Goal: Transaction & Acquisition: Purchase product/service

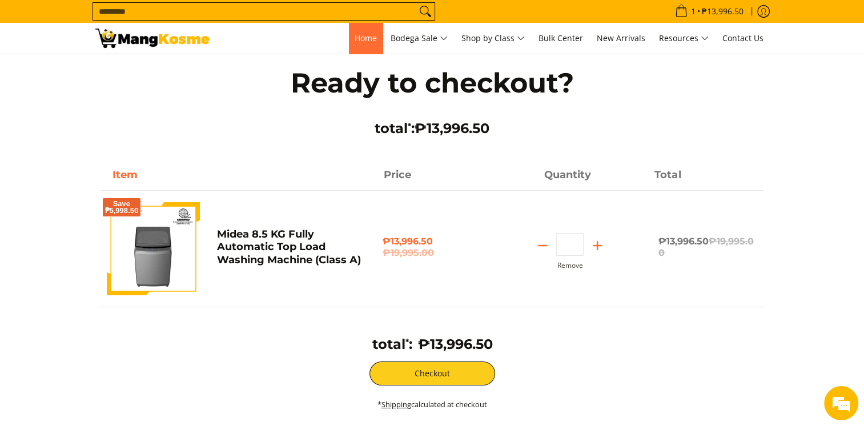
click at [367, 38] on span "Home" at bounding box center [366, 38] width 22 height 11
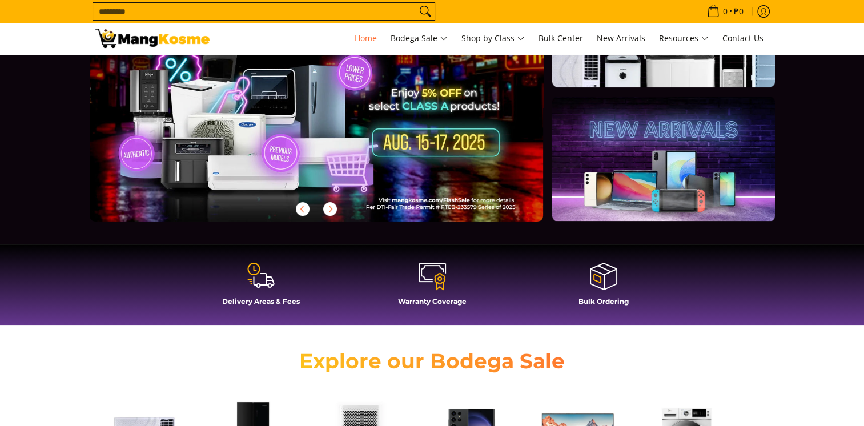
scroll to position [114, 0]
click at [265, 282] on icon at bounding box center [260, 275] width 27 height 27
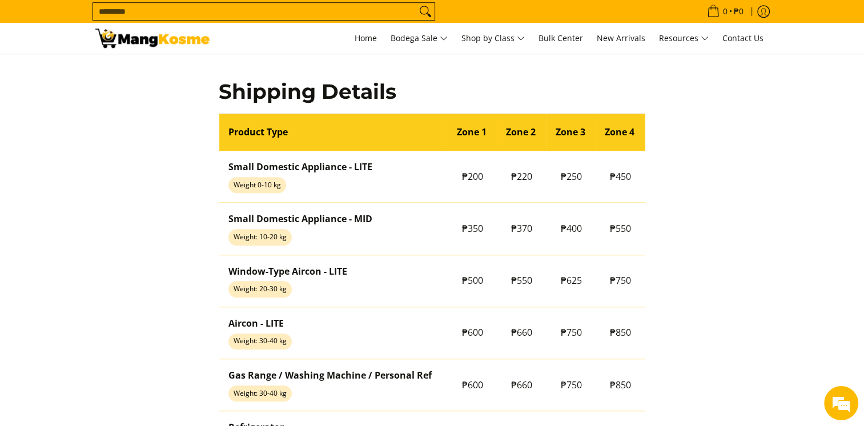
scroll to position [914, 0]
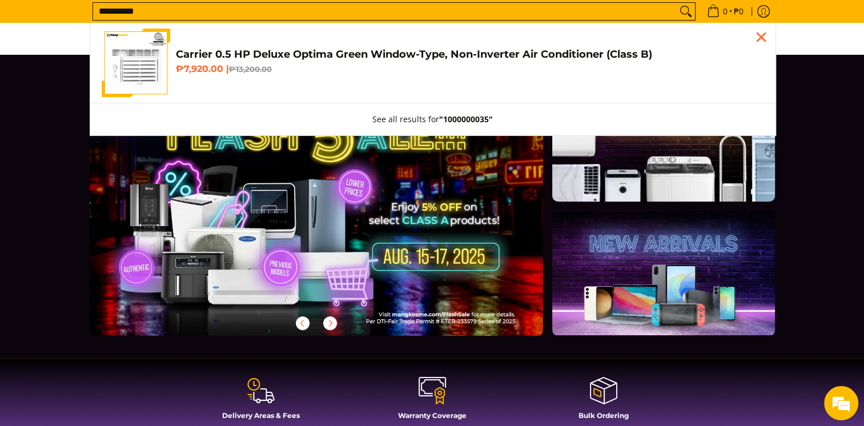
type input "**********"
click at [240, 40] on link "Carrier 0.5 HP Deluxe Optima Green Window-Type, Non-Inverter Air Conditioner (C…" at bounding box center [433, 63] width 662 height 69
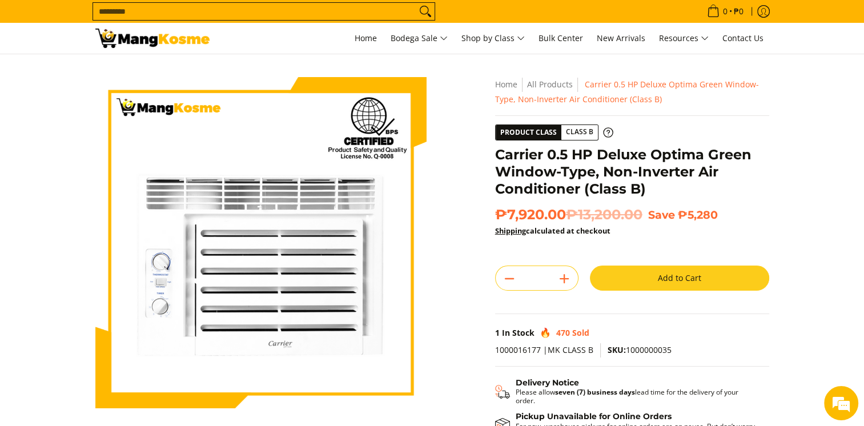
click at [646, 289] on button "Add to Cart" at bounding box center [679, 278] width 179 height 25
click at [646, 276] on button "Add to Cart" at bounding box center [679, 278] width 179 height 25
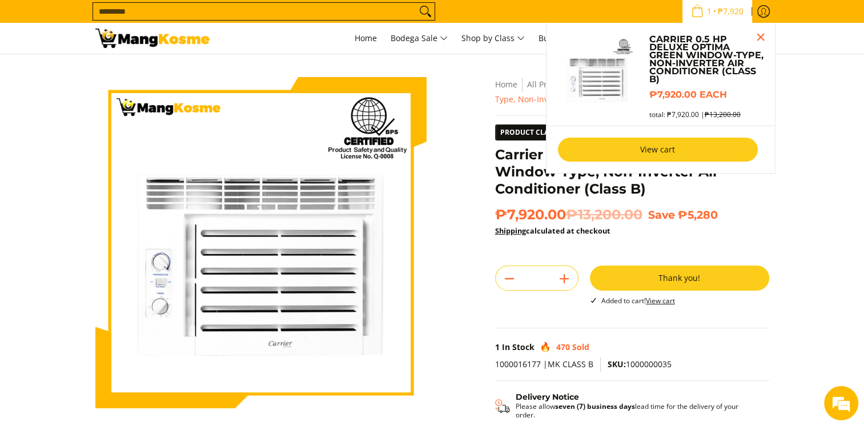
click at [670, 146] on link "View cart" at bounding box center [658, 150] width 200 height 24
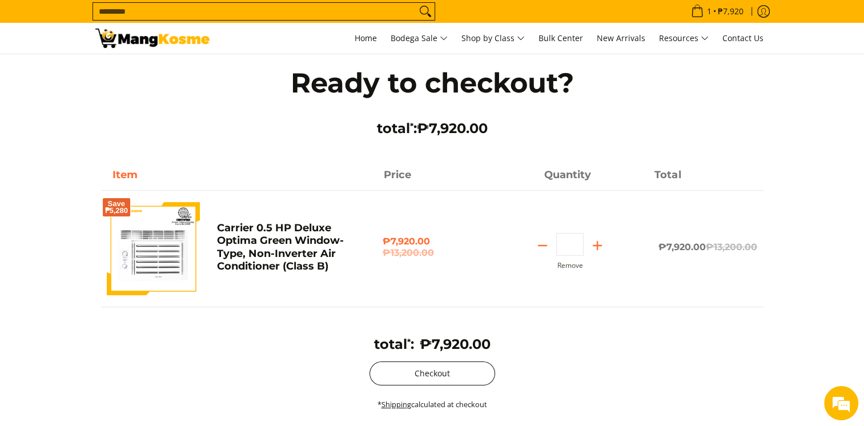
click at [425, 376] on button "Checkout" at bounding box center [432, 373] width 126 height 24
